Goal: Transaction & Acquisition: Purchase product/service

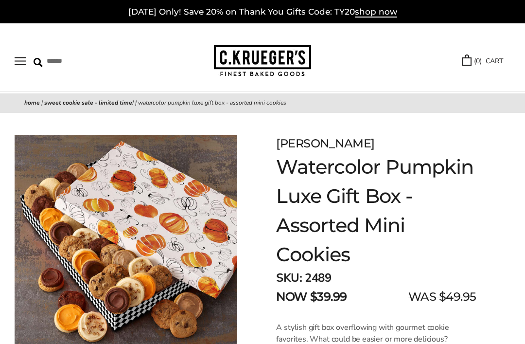
click at [26, 58] on button "Open navigation" at bounding box center [21, 61] width 12 height 8
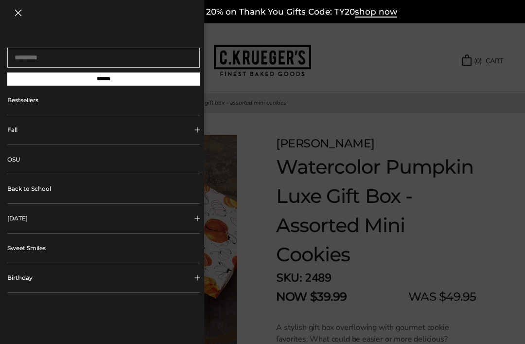
click at [99, 172] on link "OSU" at bounding box center [103, 159] width 192 height 29
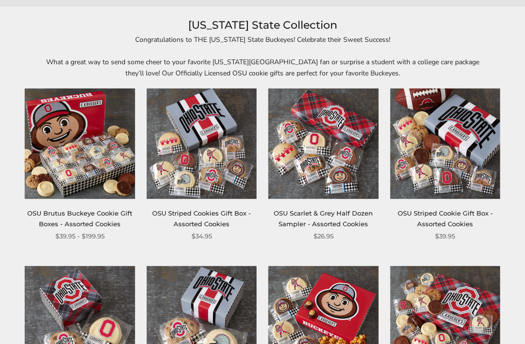
scroll to position [106, 0]
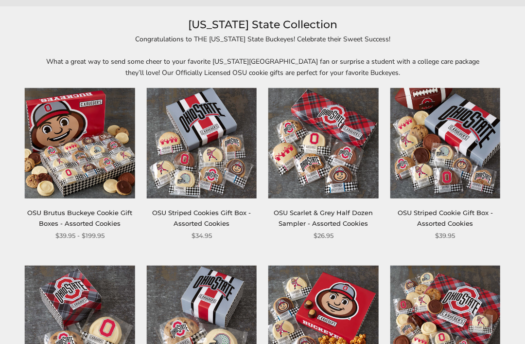
click at [226, 168] on img at bounding box center [202, 143] width 110 height 110
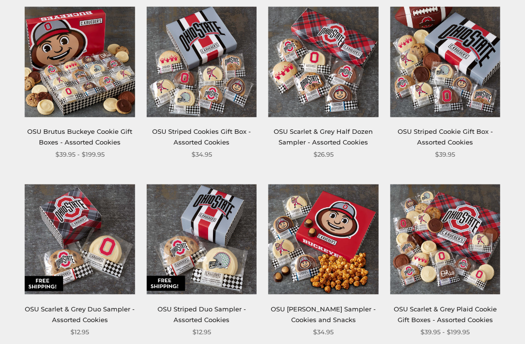
scroll to position [187, 0]
click at [459, 142] on link "OSU Striped Cookie Gift Box - Assorted Cookies" at bounding box center [445, 137] width 95 height 18
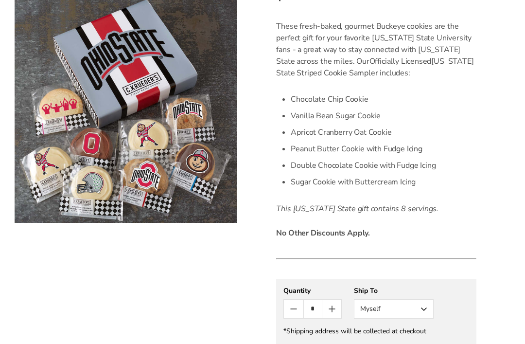
scroll to position [271, 0]
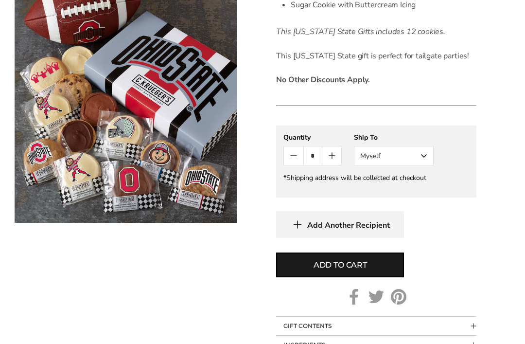
scroll to position [439, 0]
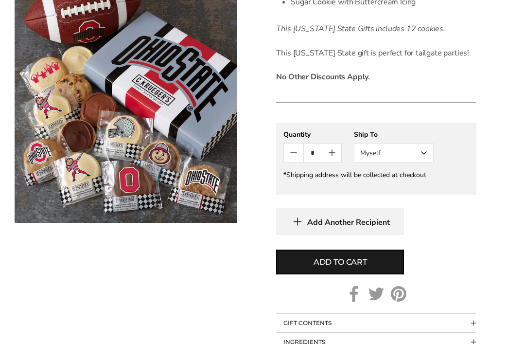
click at [423, 156] on button "Myself" at bounding box center [394, 152] width 80 height 19
click at [409, 192] on button "Other Recipient" at bounding box center [393, 188] width 79 height 17
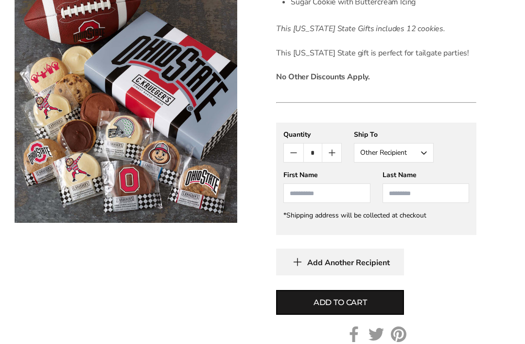
click at [317, 192] on input "First Name" at bounding box center [326, 192] width 87 height 19
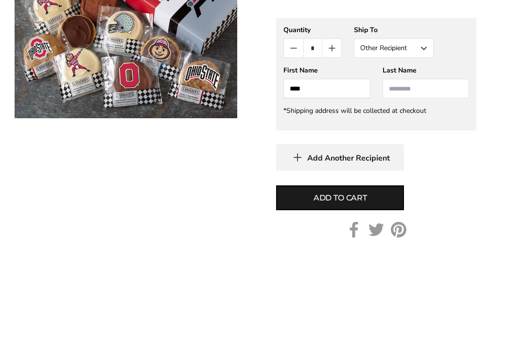
type input "***"
click at [407, 184] on input "Last Name" at bounding box center [426, 193] width 87 height 19
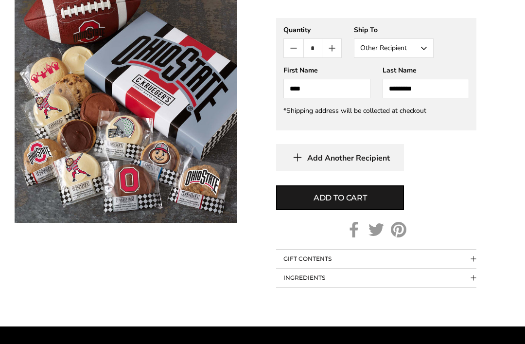
type input "********"
click at [370, 200] on button "Add to cart" at bounding box center [340, 197] width 128 height 25
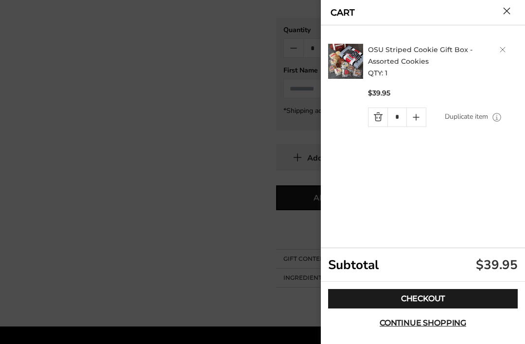
click at [407, 308] on link "Checkout" at bounding box center [423, 298] width 190 height 19
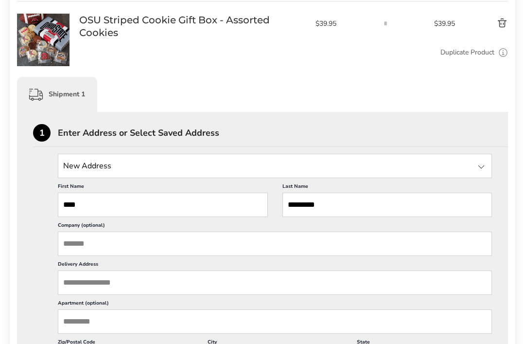
scroll to position [172, 0]
click at [80, 163] on input "State" at bounding box center [275, 166] width 434 height 24
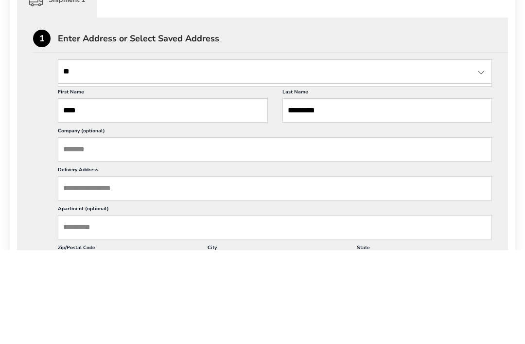
type input "*"
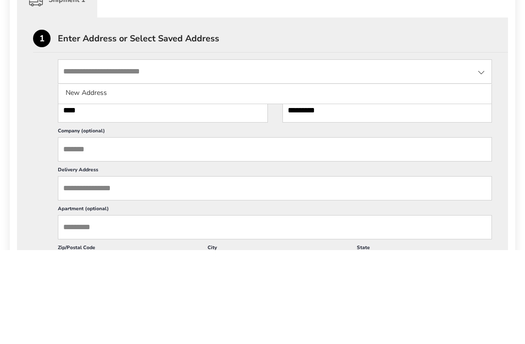
click at [79, 178] on li "New Address" at bounding box center [274, 186] width 433 height 17
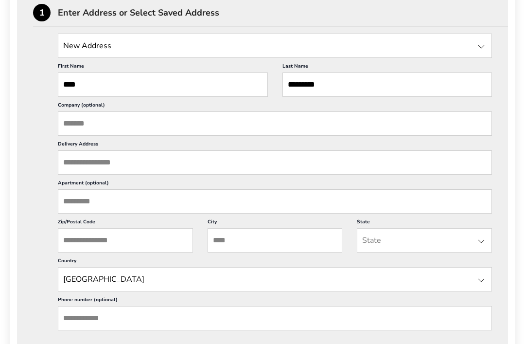
scroll to position [295, 0]
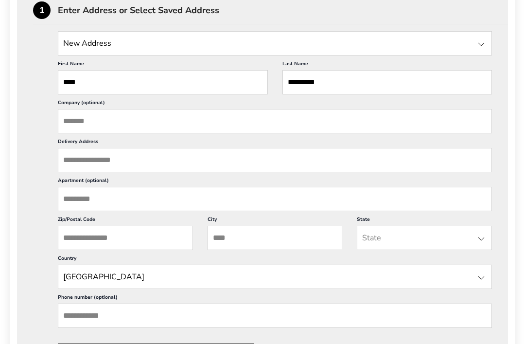
click at [67, 171] on input "Delivery Address" at bounding box center [275, 160] width 434 height 24
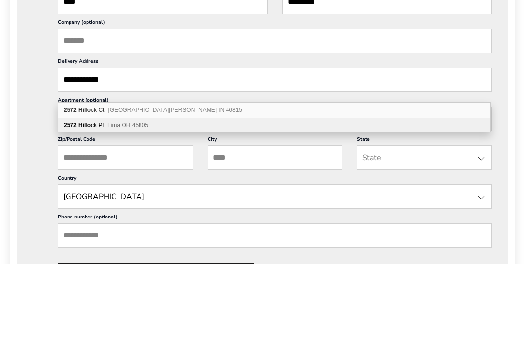
click at [76, 198] on div "[STREET_ADDRESS][PERSON_NAME]" at bounding box center [274, 205] width 432 height 15
type input "**********"
type input "****"
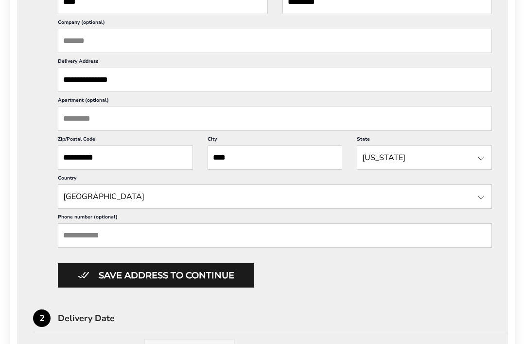
click at [71, 247] on input "Phone number (optional)" at bounding box center [275, 235] width 434 height 24
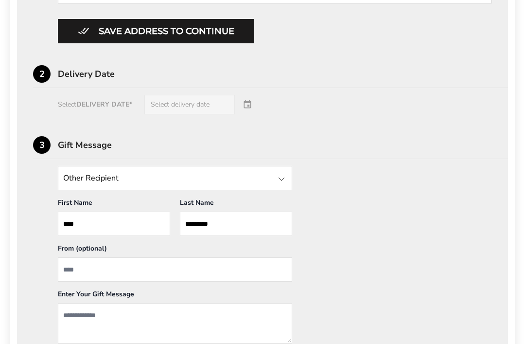
scroll to position [619, 0]
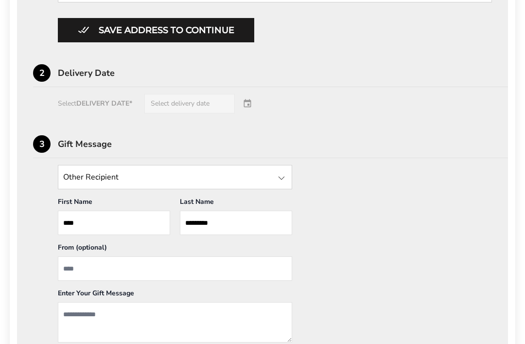
type input "**********"
click at [75, 190] on input "State" at bounding box center [175, 177] width 234 height 24
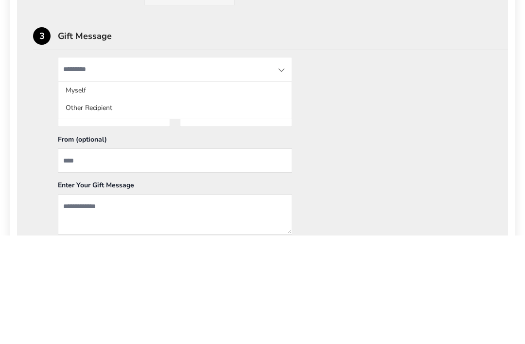
click at [19, 111] on div "**********" at bounding box center [262, 31] width 491 height 732
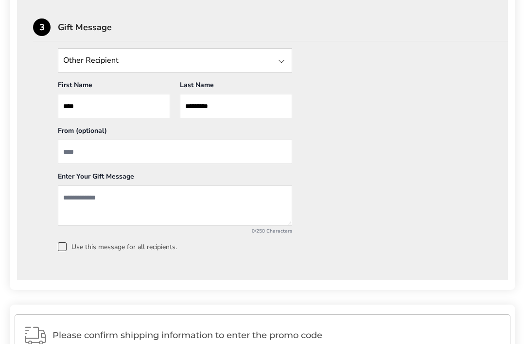
scroll to position [736, 0]
click at [72, 164] on input "From" at bounding box center [175, 151] width 234 height 24
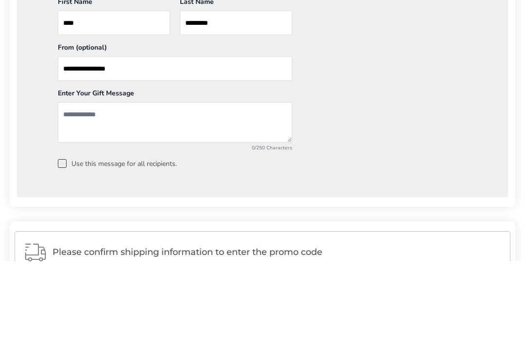
type input "**********"
click at [63, 185] on textarea "Add a message" at bounding box center [175, 205] width 234 height 40
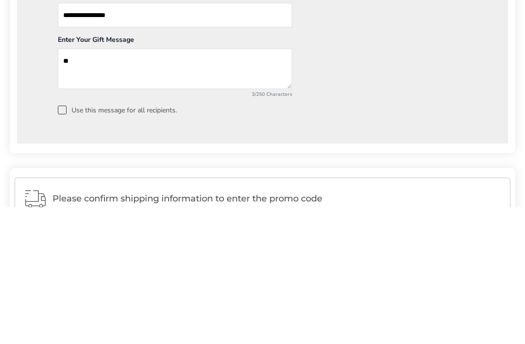
type textarea "*"
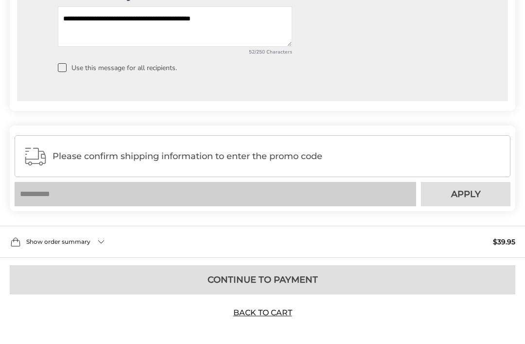
scroll to position [919, 0]
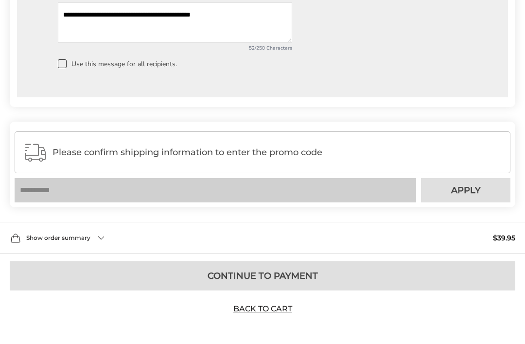
type textarea "**********"
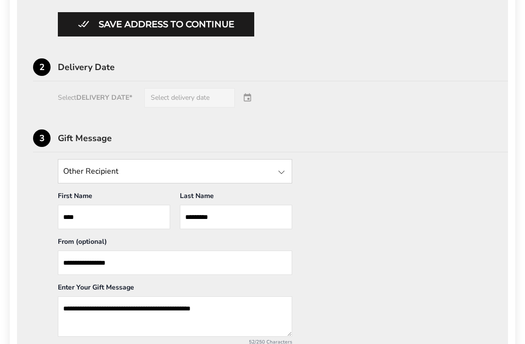
scroll to position [626, 0]
click at [248, 107] on div "Select DELIVERY DATE* Select delivery date" at bounding box center [262, 97] width 459 height 19
click at [194, 107] on div "Select DELIVERY DATE* Select delivery date" at bounding box center [262, 97] width 459 height 19
click at [252, 107] on div "Select DELIVERY DATE* Select delivery date" at bounding box center [262, 97] width 459 height 19
click at [187, 107] on div "Select DELIVERY DATE* Select delivery date" at bounding box center [262, 97] width 459 height 19
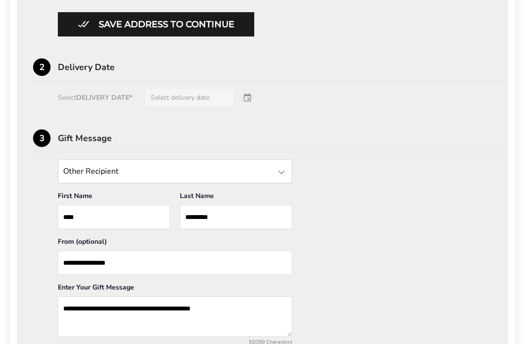
click at [126, 107] on div "Select DELIVERY DATE* Select delivery date" at bounding box center [262, 97] width 459 height 19
click at [247, 107] on div "Select DELIVERY DATE* Select delivery date" at bounding box center [262, 97] width 459 height 19
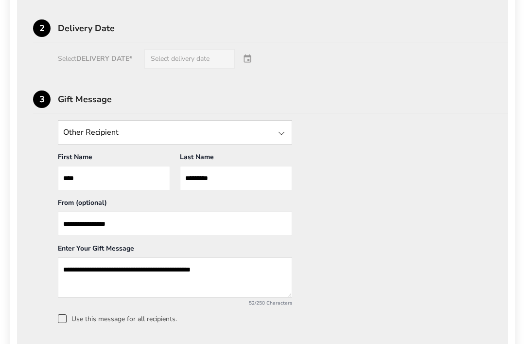
scroll to position [705, 0]
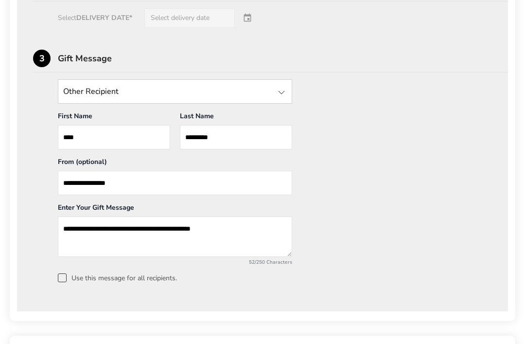
click at [282, 98] on div at bounding box center [282, 93] width 12 height 12
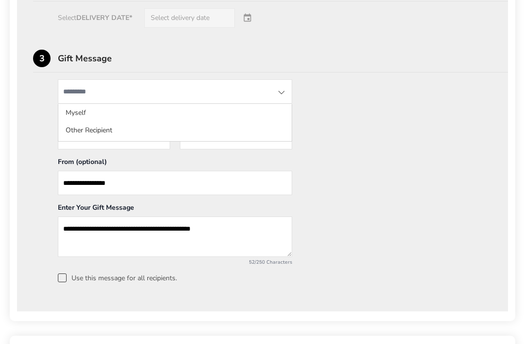
click at [84, 122] on li "Myself" at bounding box center [174, 112] width 233 height 17
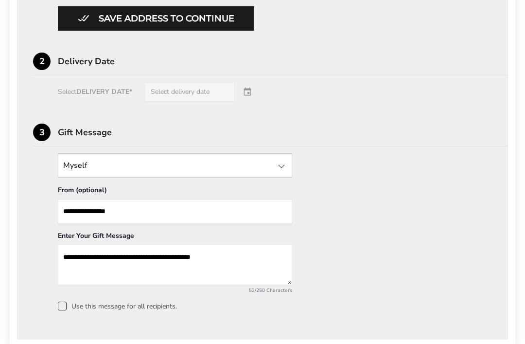
scroll to position [631, 0]
click at [205, 102] on div "Select DELIVERY DATE* Select delivery date" at bounding box center [262, 92] width 459 height 19
click at [252, 102] on div "Select DELIVERY DATE* Select delivery date" at bounding box center [262, 92] width 459 height 19
click at [249, 102] on div "Select DELIVERY DATE* Select delivery date" at bounding box center [262, 92] width 459 height 19
click at [189, 102] on div "Select DELIVERY DATE* Select delivery date" at bounding box center [262, 92] width 459 height 19
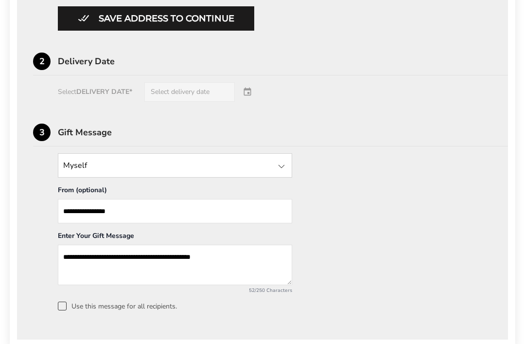
click at [121, 102] on div "Select DELIVERY DATE* Select delivery date" at bounding box center [262, 92] width 459 height 19
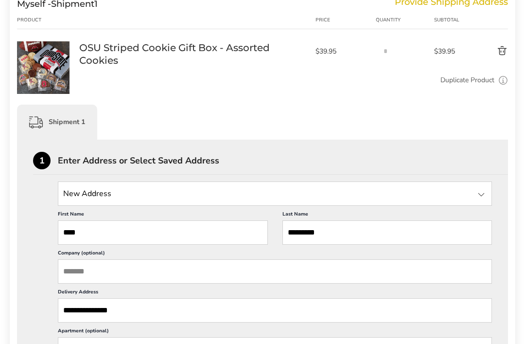
scroll to position [195, 0]
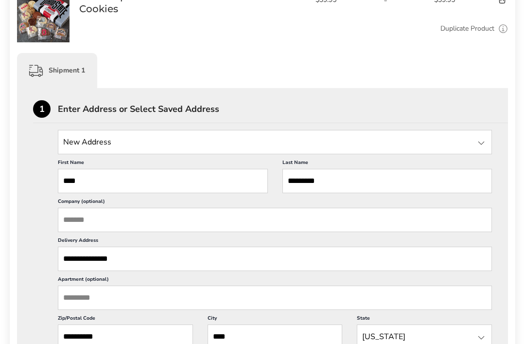
click at [345, 143] on input "State" at bounding box center [275, 142] width 434 height 24
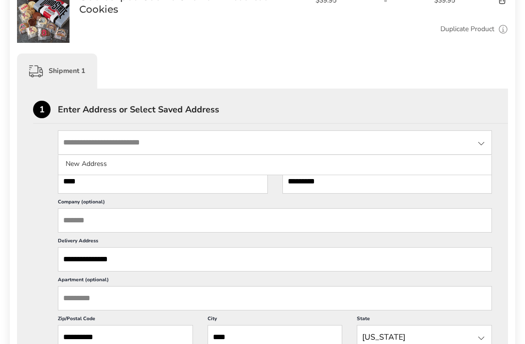
click at [107, 163] on li "New Address" at bounding box center [274, 163] width 433 height 17
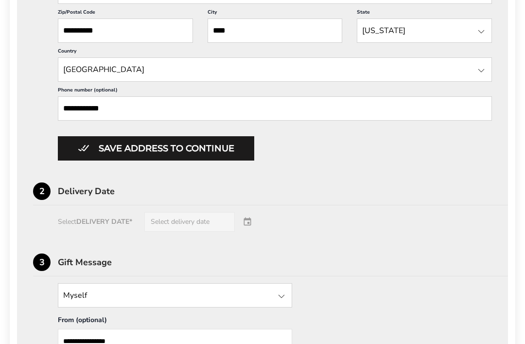
scroll to position [502, 0]
click at [227, 160] on button "Save address to continue" at bounding box center [156, 148] width 196 height 24
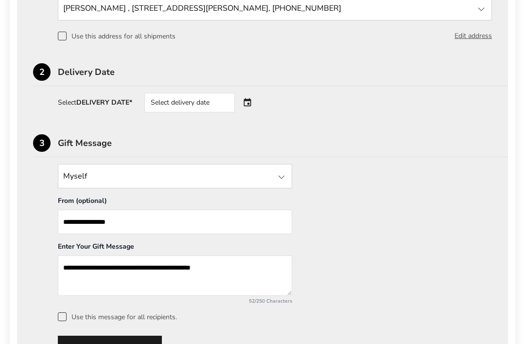
scroll to position [325, 0]
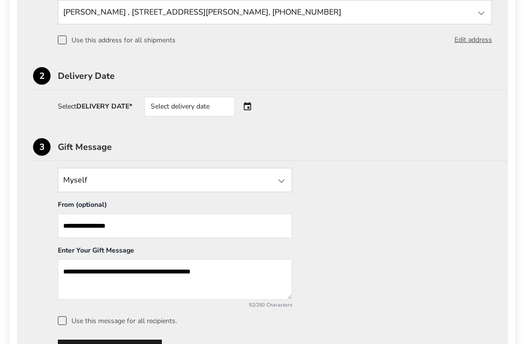
click at [219, 108] on div "Select delivery date" at bounding box center [189, 106] width 90 height 19
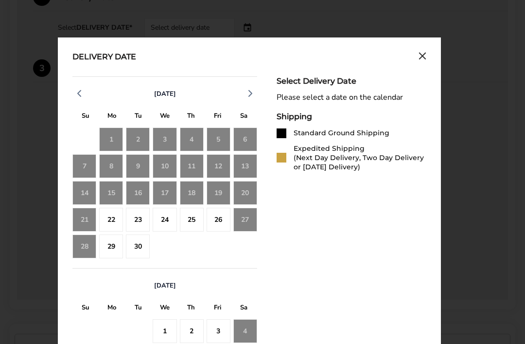
scroll to position [405, 0]
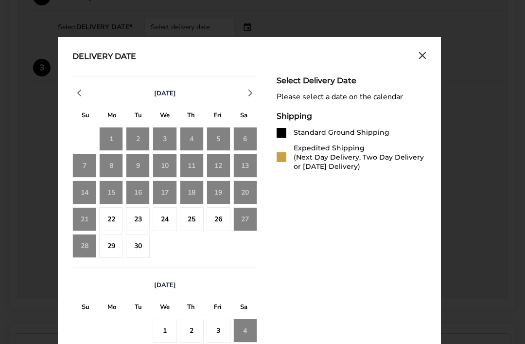
click at [245, 194] on div "20" at bounding box center [245, 192] width 24 height 24
click at [110, 222] on div "22" at bounding box center [111, 219] width 24 height 24
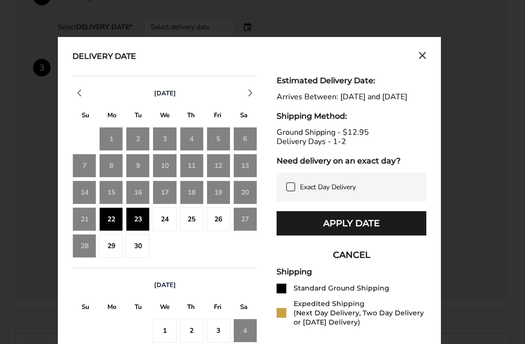
click at [139, 225] on div "23" at bounding box center [138, 219] width 24 height 24
click at [115, 226] on div "22" at bounding box center [111, 219] width 24 height 24
click at [373, 235] on button "Apply Date" at bounding box center [352, 223] width 150 height 24
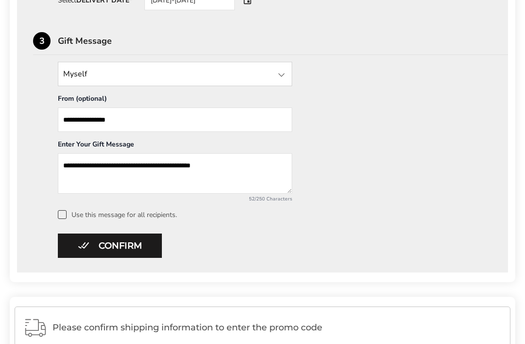
scroll to position [435, 0]
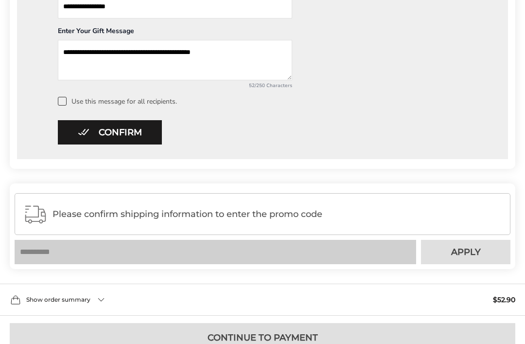
click at [140, 137] on button "Confirm" at bounding box center [110, 133] width 104 height 24
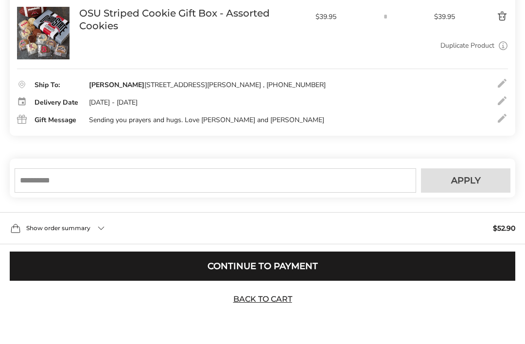
scroll to position [195, 0]
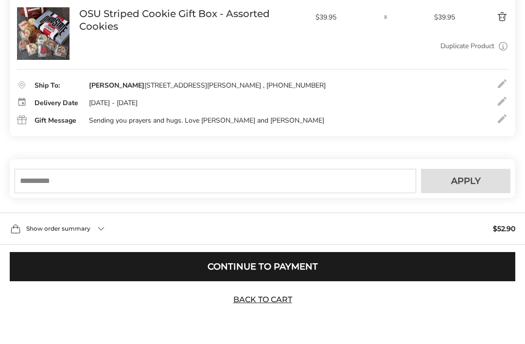
click at [330, 270] on button "Continue to Payment" at bounding box center [262, 266] width 505 height 29
